Goal: Find specific page/section: Find specific page/section

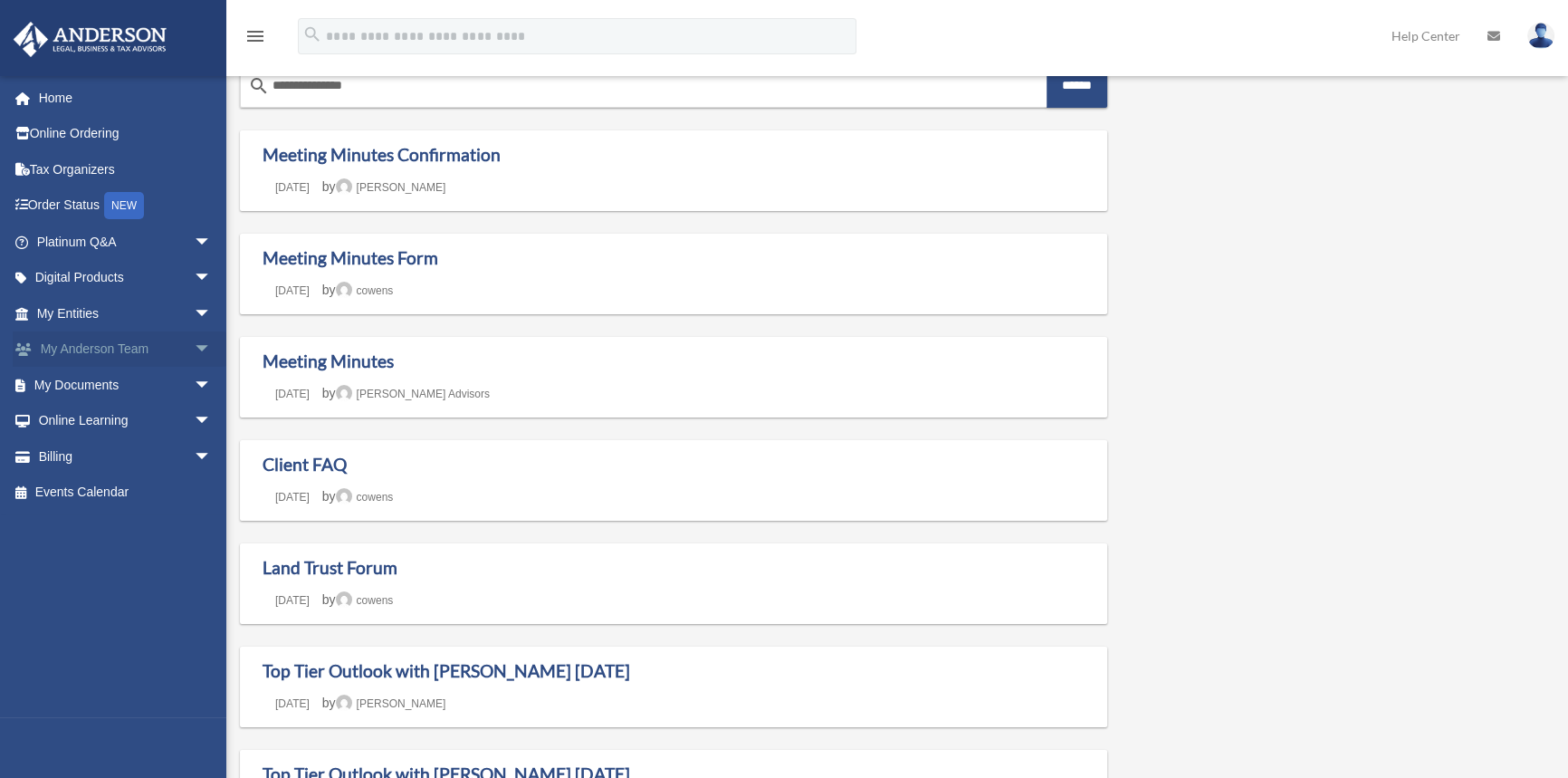
click at [145, 350] on link "My Anderson Team arrow_drop_down" at bounding box center [126, 349] width 227 height 36
click at [145, 236] on link "Platinum Q&A arrow_drop_down" at bounding box center [126, 241] width 227 height 36
click at [193, 237] on span "arrow_drop_down" at bounding box center [211, 242] width 36 height 37
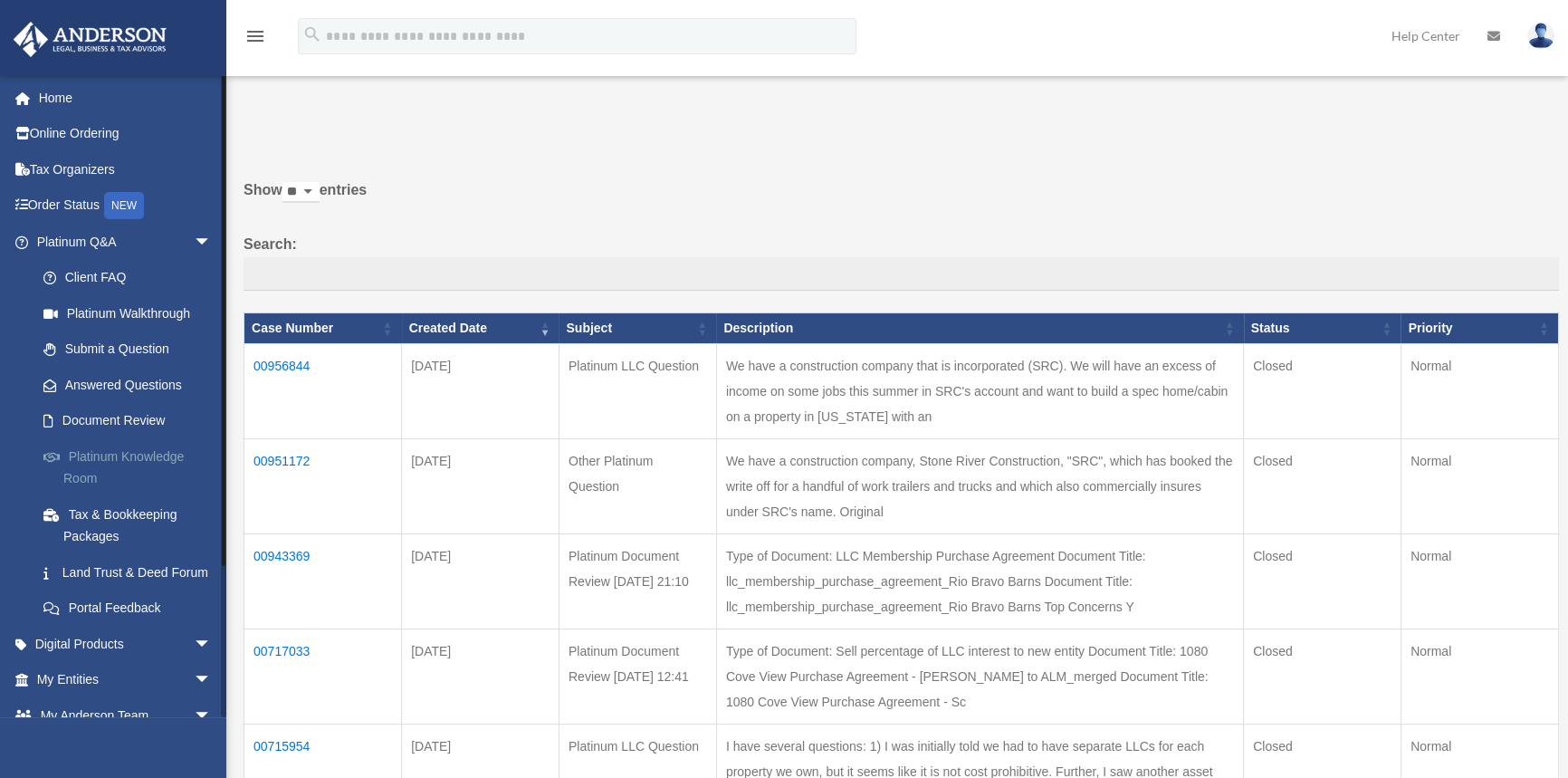
click at [158, 455] on link "Platinum Knowledge Room" at bounding box center [131, 467] width 214 height 58
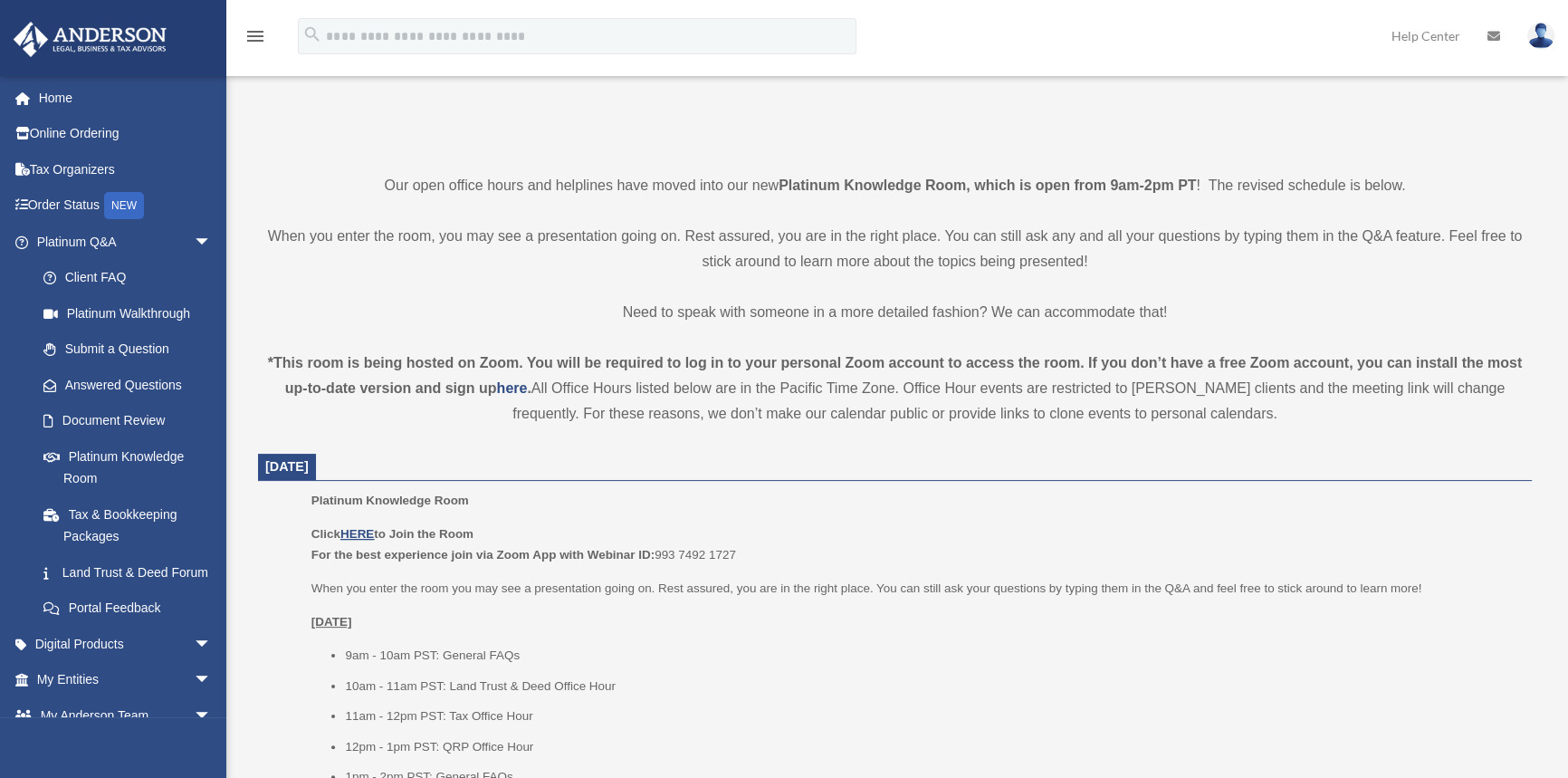
scroll to position [575, 0]
